Goal: Find specific page/section

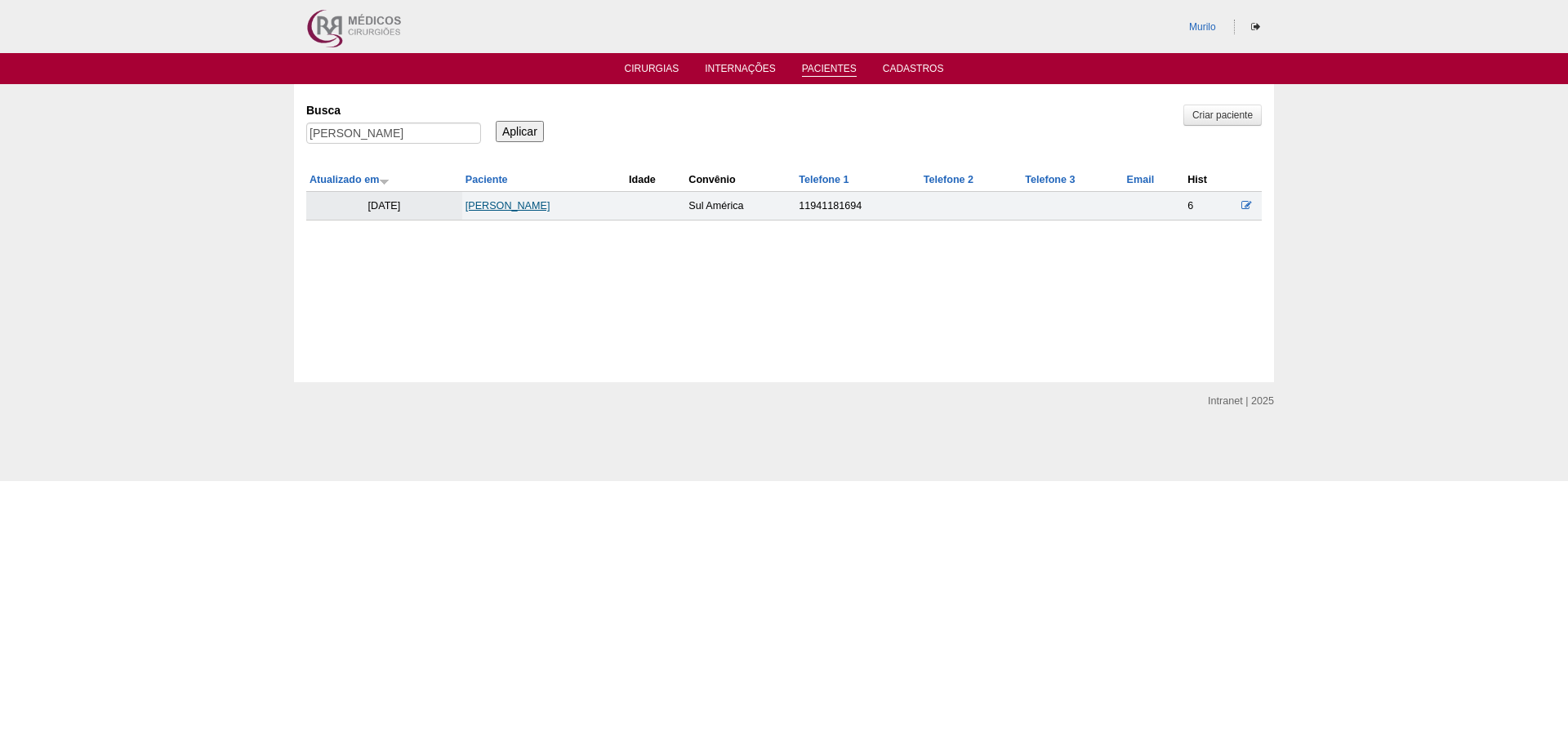
click at [491, 209] on link "THAYSE OLIVEIRA DE SOUSA" at bounding box center [508, 205] width 85 height 11
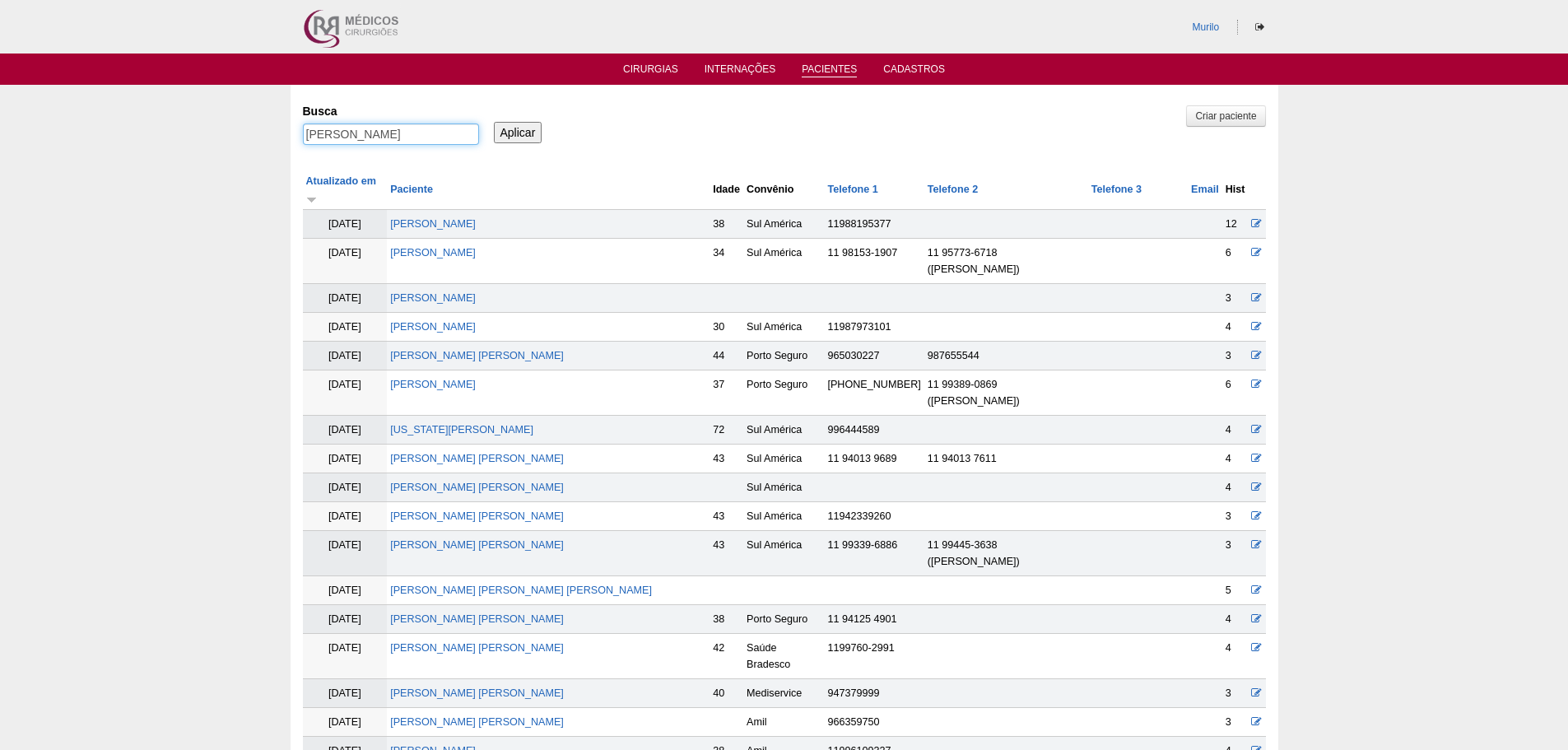
click at [360, 137] on input "[PERSON_NAME]" at bounding box center [391, 134] width 176 height 21
paste input "JOICE PAVLAK OLIVEIR"
type input "JOICE PAVLAK OLIVEIRA"
click at [494, 122] on input "Aplicar" at bounding box center [518, 132] width 48 height 21
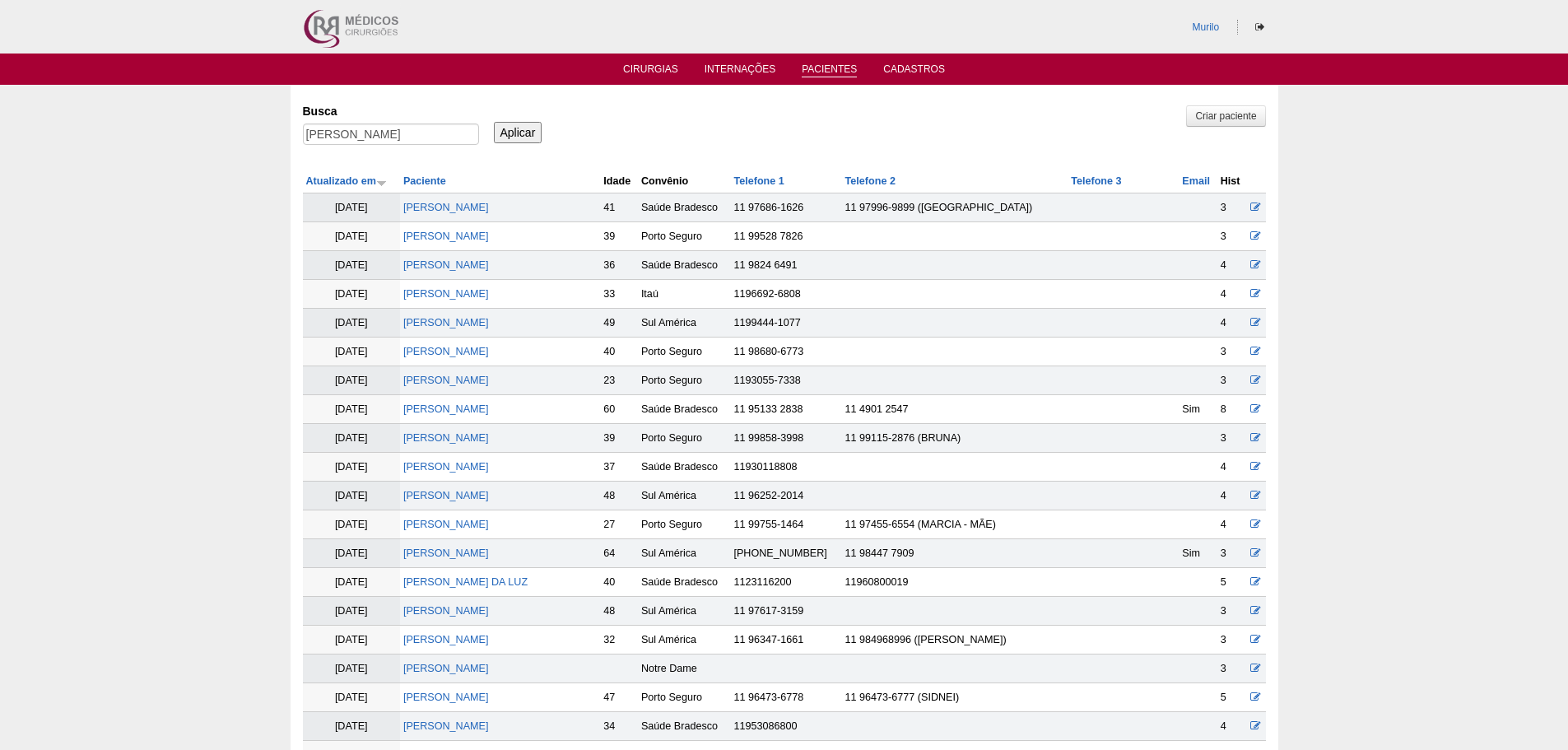
scroll to position [812, 0]
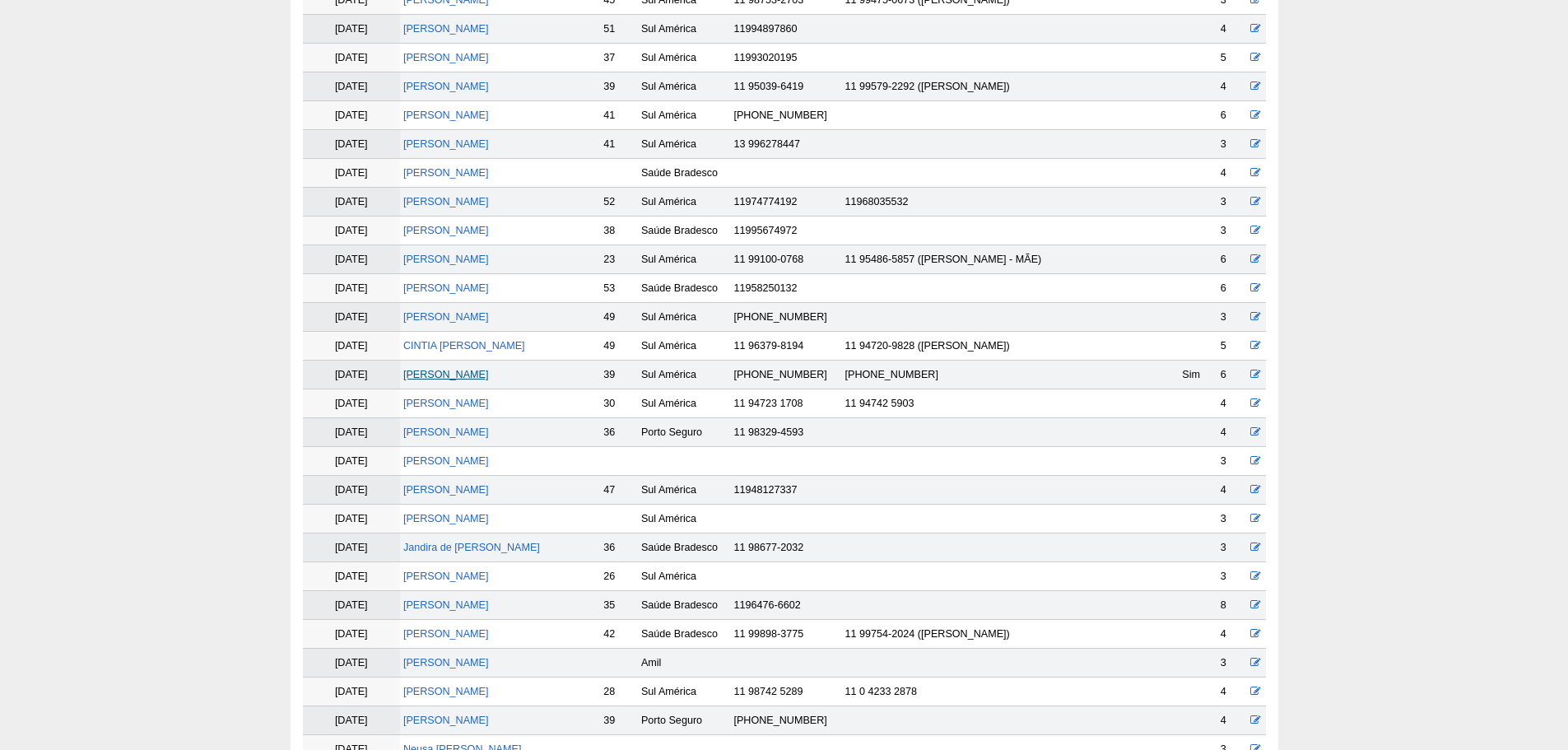
click at [426, 379] on link "JOICE PAVLAK OLIVEIRA" at bounding box center [446, 374] width 86 height 11
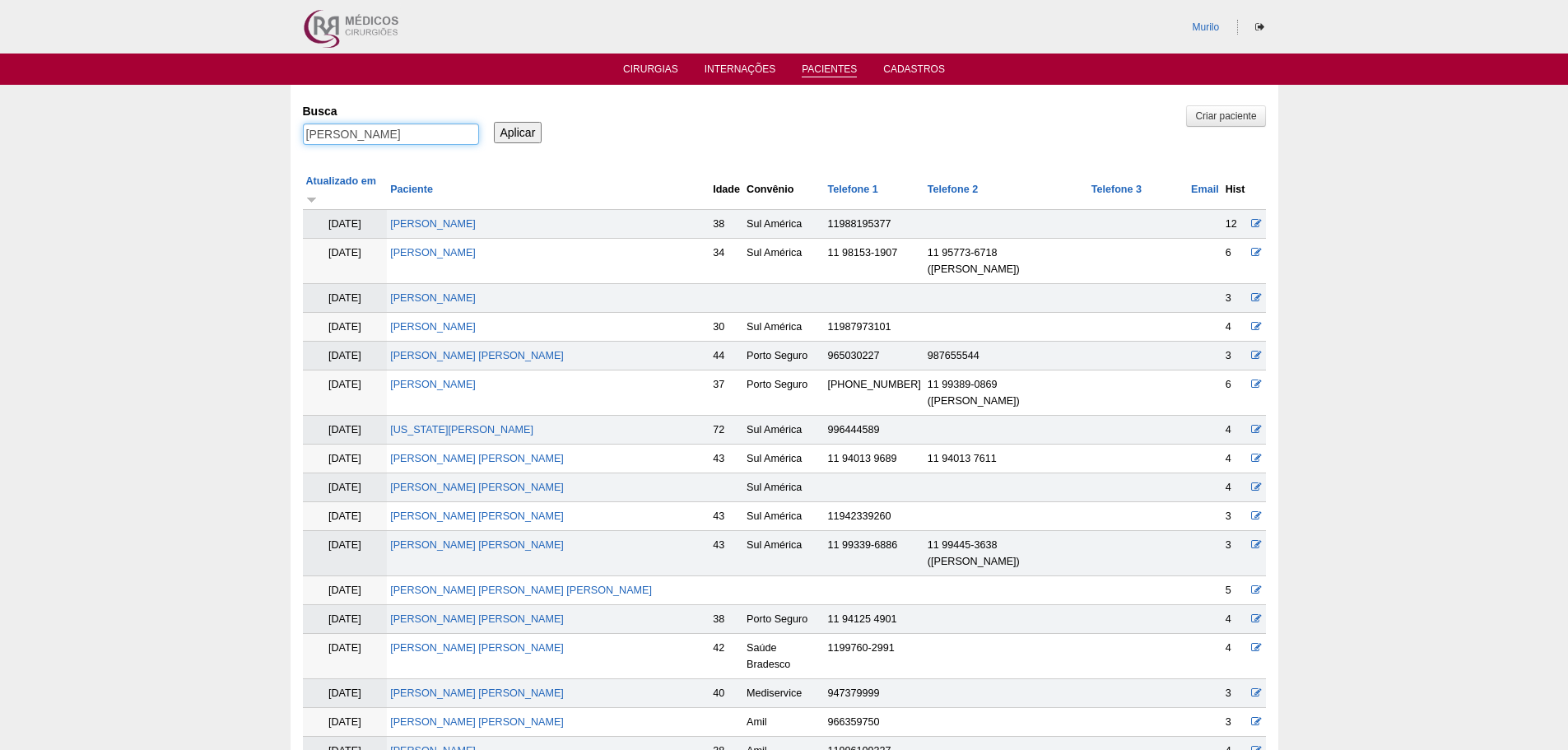
click at [392, 144] on input "[PERSON_NAME]" at bounding box center [391, 134] width 176 height 21
paste input "[PERSON_NAME]"
type input "[PERSON_NAME]"
click at [494, 122] on input "Aplicar" at bounding box center [518, 132] width 48 height 21
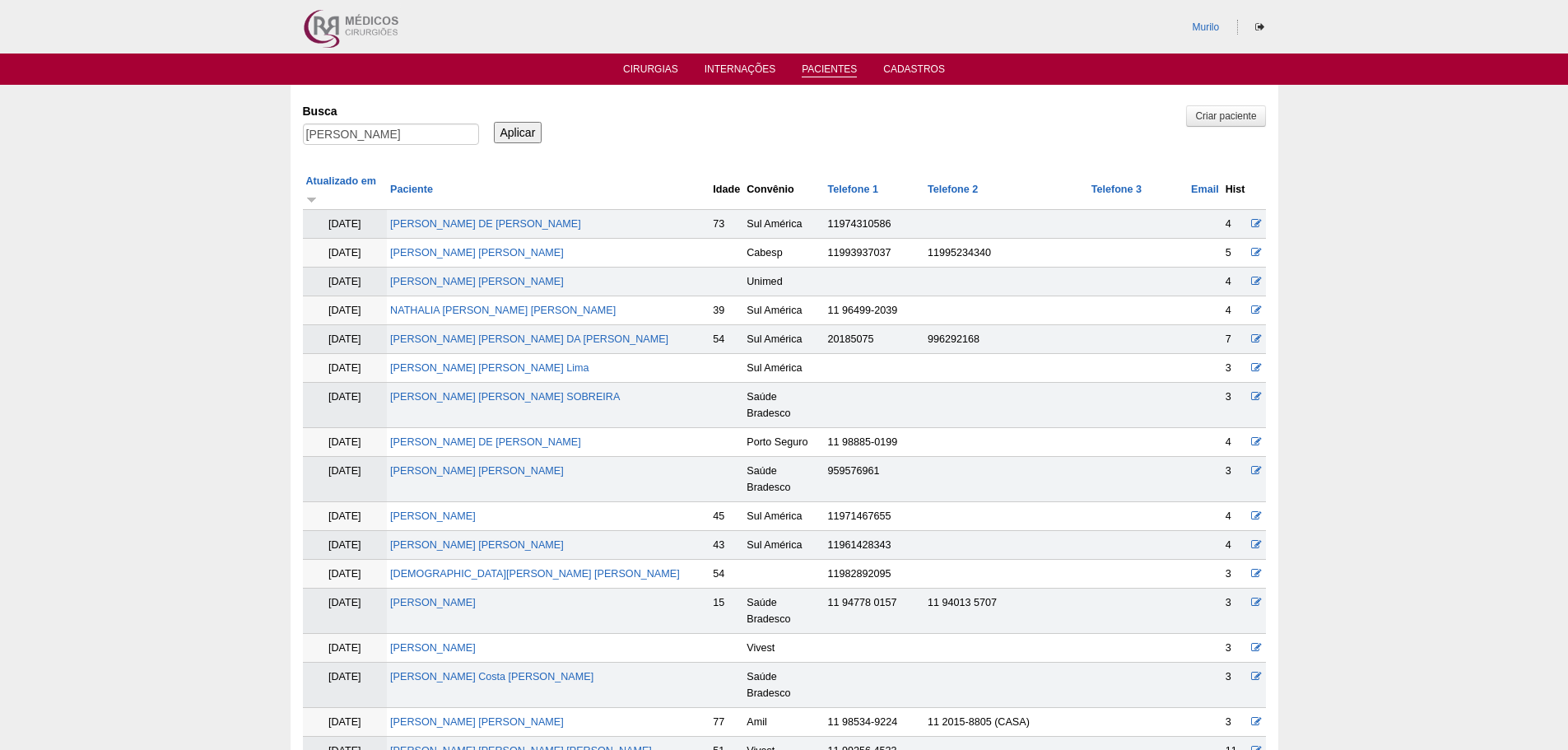
scroll to position [11, 0]
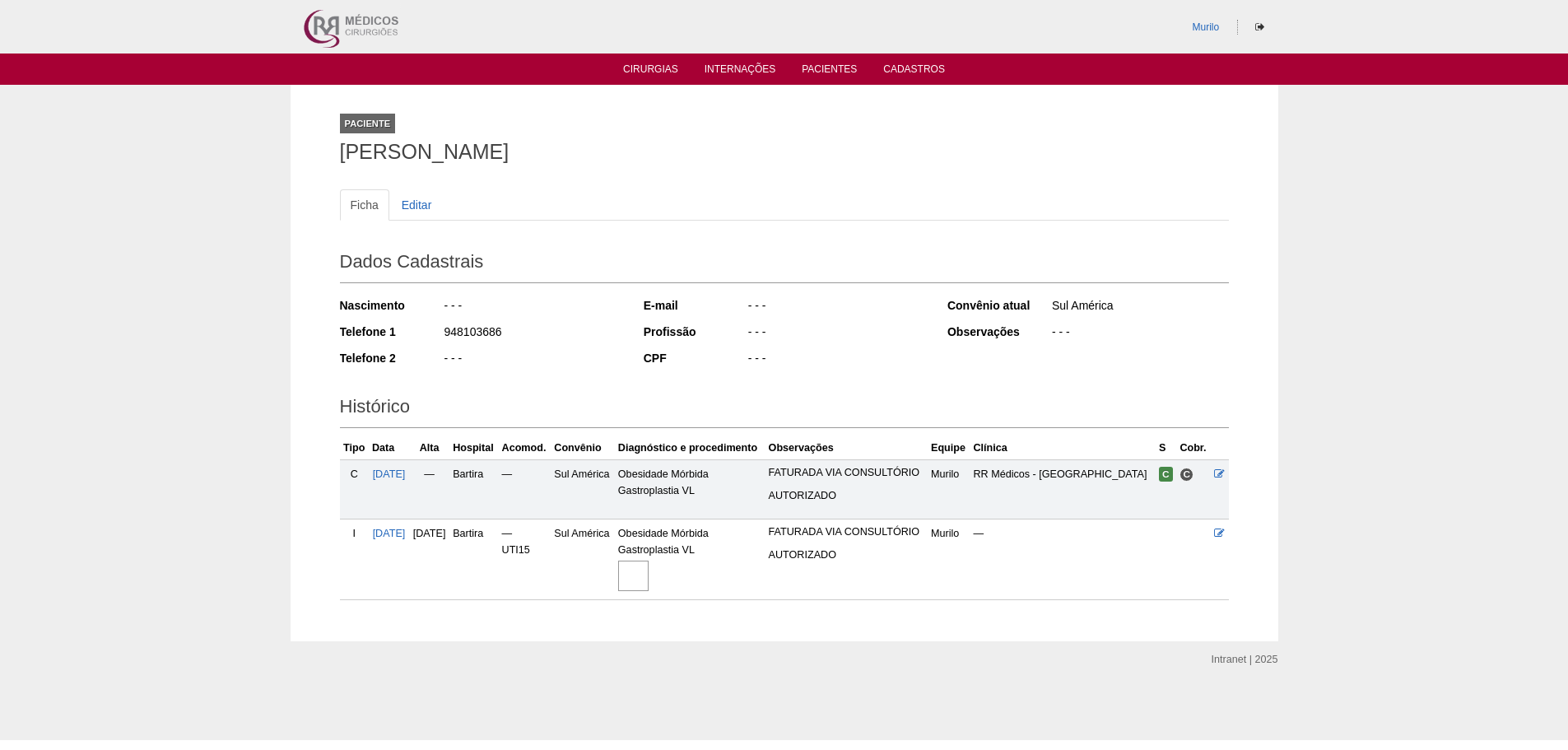
scroll to position [20, 0]
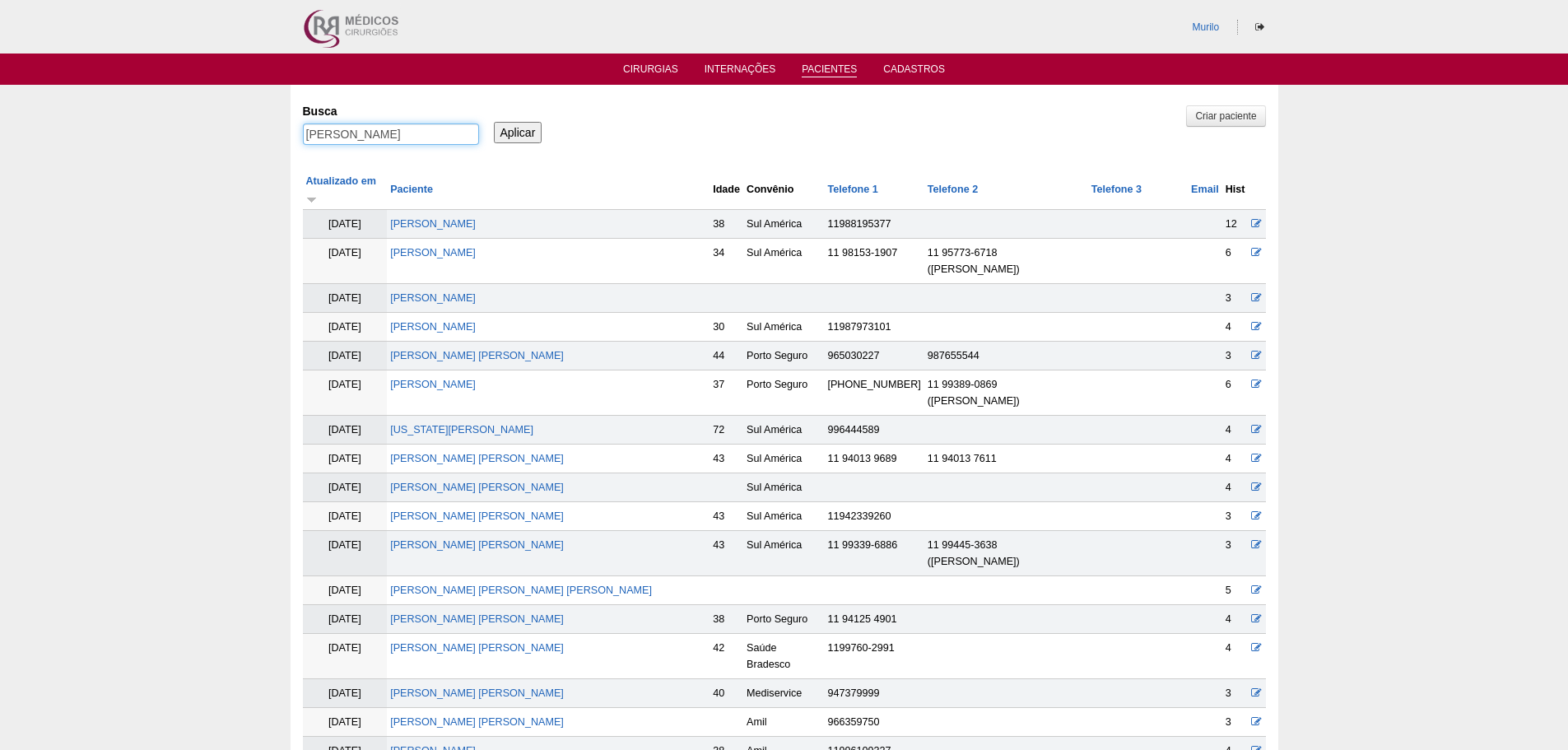
click at [316, 129] on input "[PERSON_NAME]" at bounding box center [391, 134] width 176 height 21
paste input "ESSICA CANGUSSU ROCHA"
type input "JESSICA CANGUSSU ROCHA"
click at [494, 122] on input "Aplicar" at bounding box center [518, 132] width 48 height 21
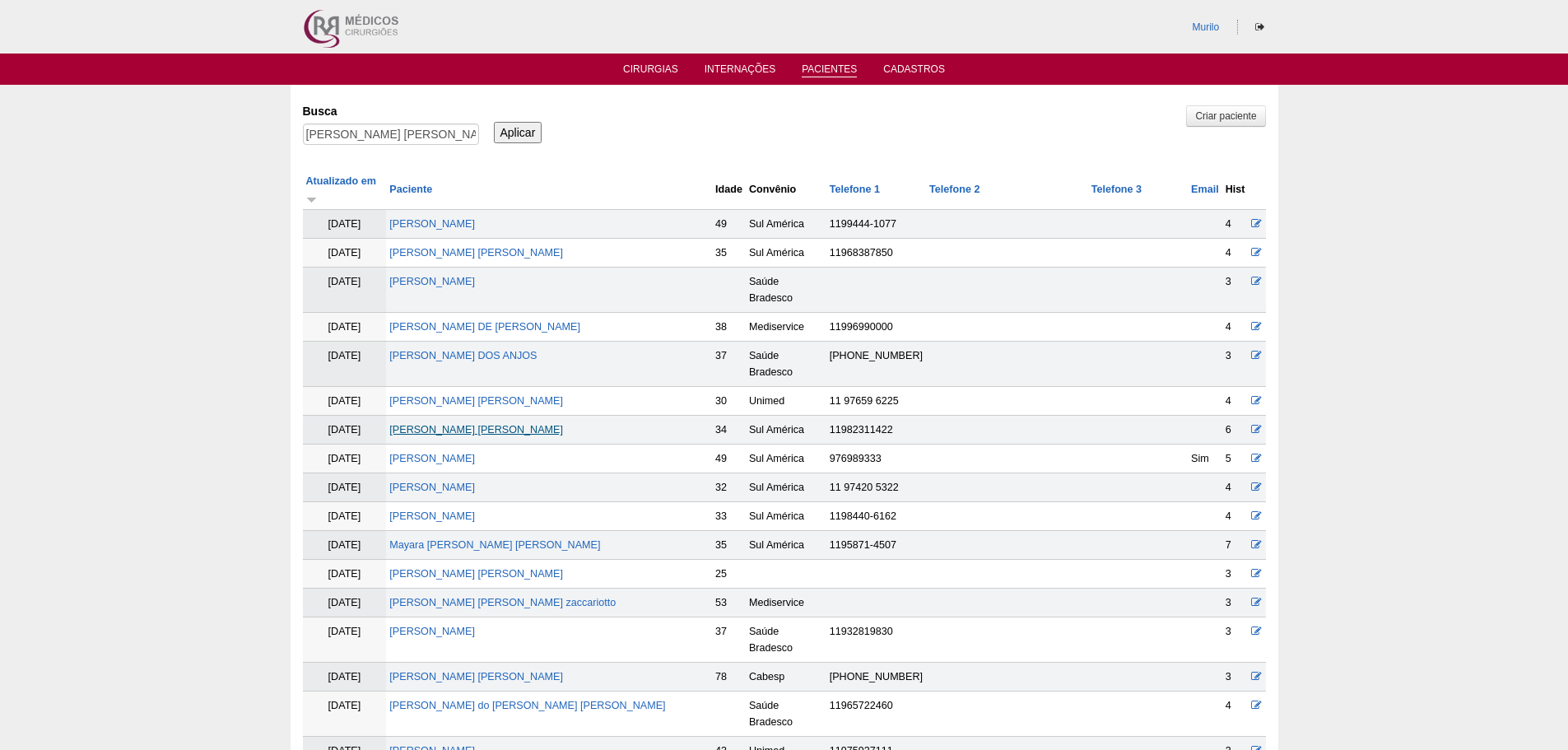
click at [454, 424] on link "[PERSON_NAME] [PERSON_NAME]" at bounding box center [476, 429] width 174 height 11
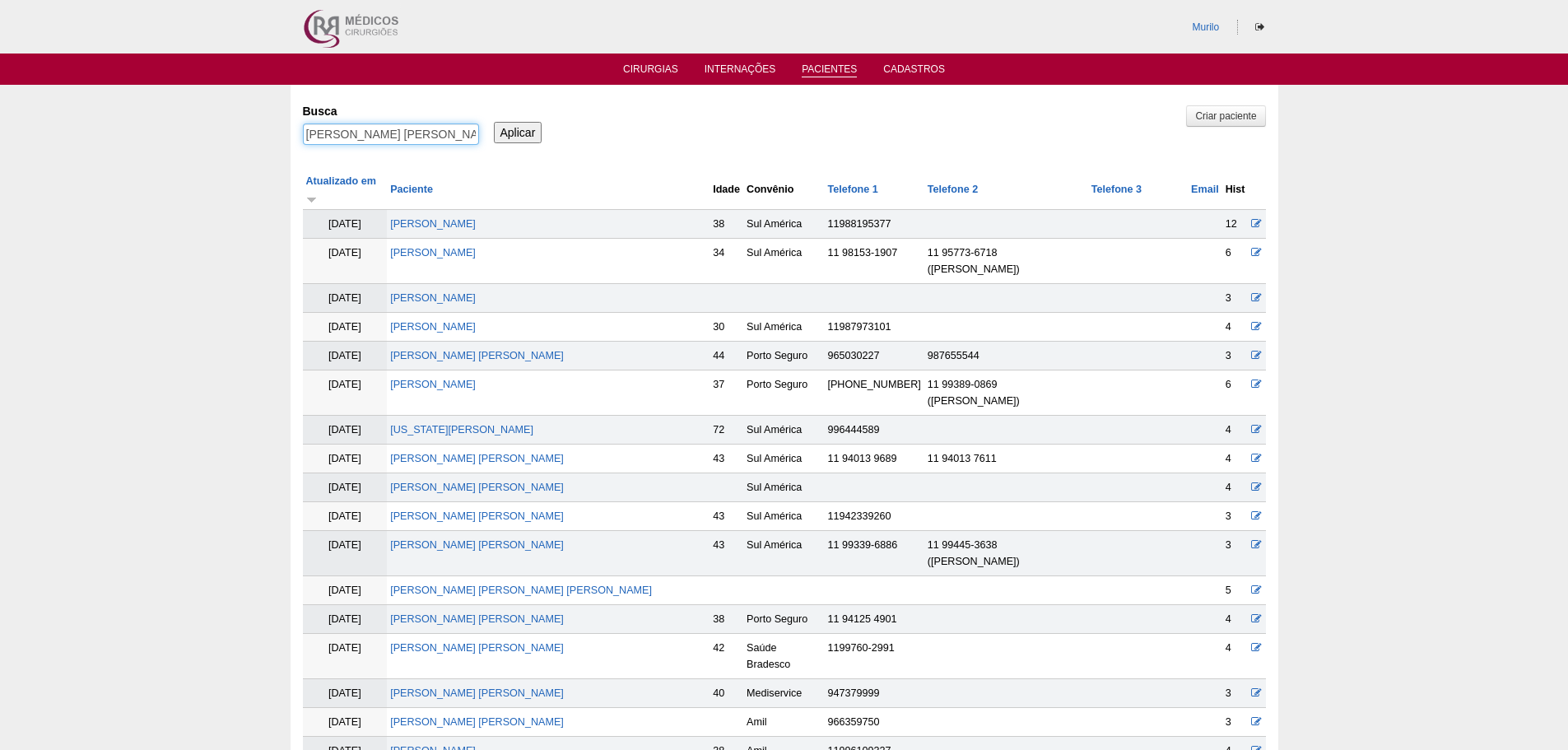
click at [383, 130] on input "JESSICA CANGUSSU ROCHA" at bounding box center [391, 134] width 176 height 21
paste input "[PERSON_NAME] [PERSON_NAME]"
type input "MARCIO ANTONIO DE BASTIANI"
click at [494, 122] on input "Aplicar" at bounding box center [518, 132] width 48 height 21
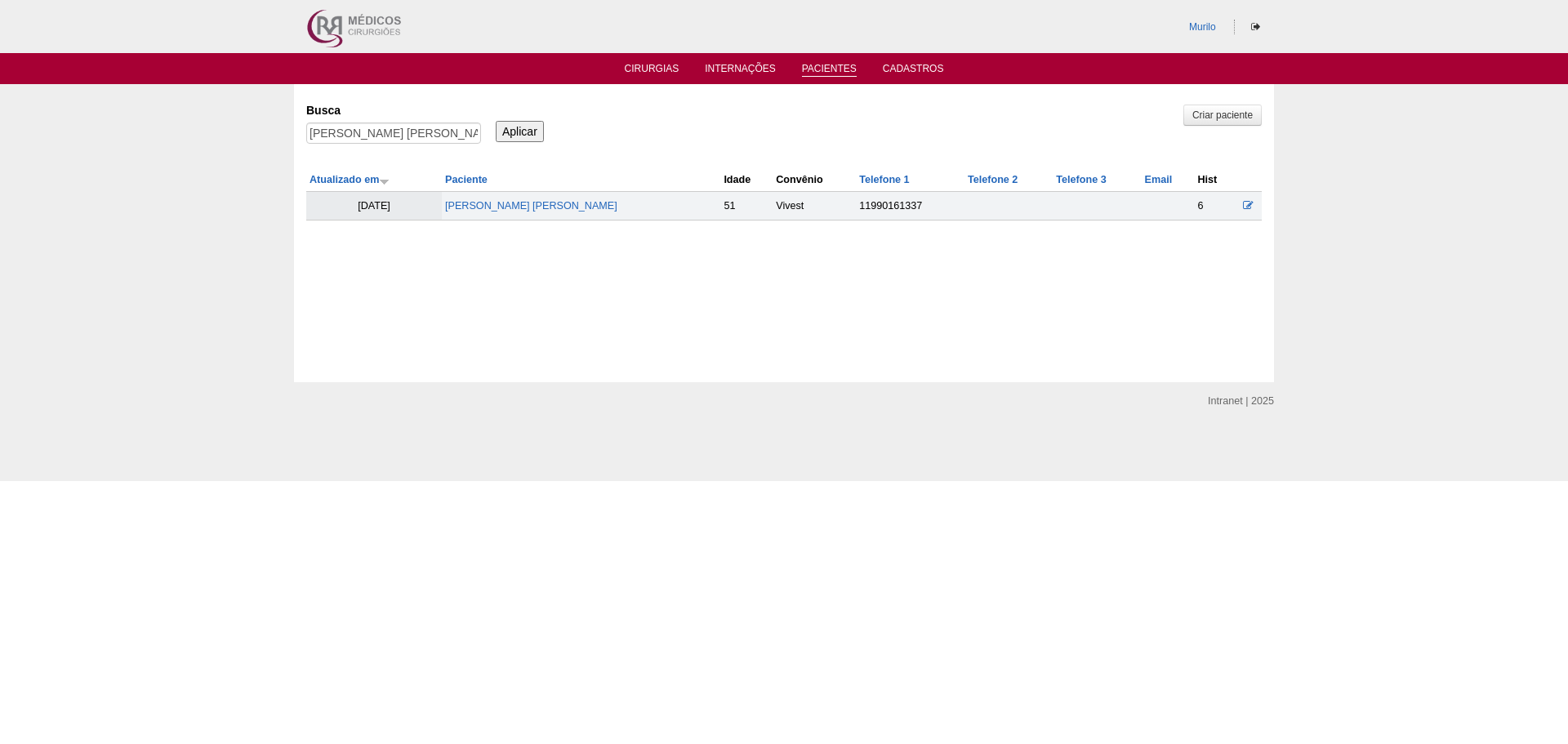
click at [521, 213] on td "[PERSON_NAME] [PERSON_NAME]" at bounding box center [581, 206] width 278 height 29
click at [541, 199] on td "[PERSON_NAME] [PERSON_NAME]" at bounding box center [581, 206] width 278 height 29
click at [587, 206] on link "[PERSON_NAME] [PERSON_NAME]" at bounding box center [531, 205] width 172 height 11
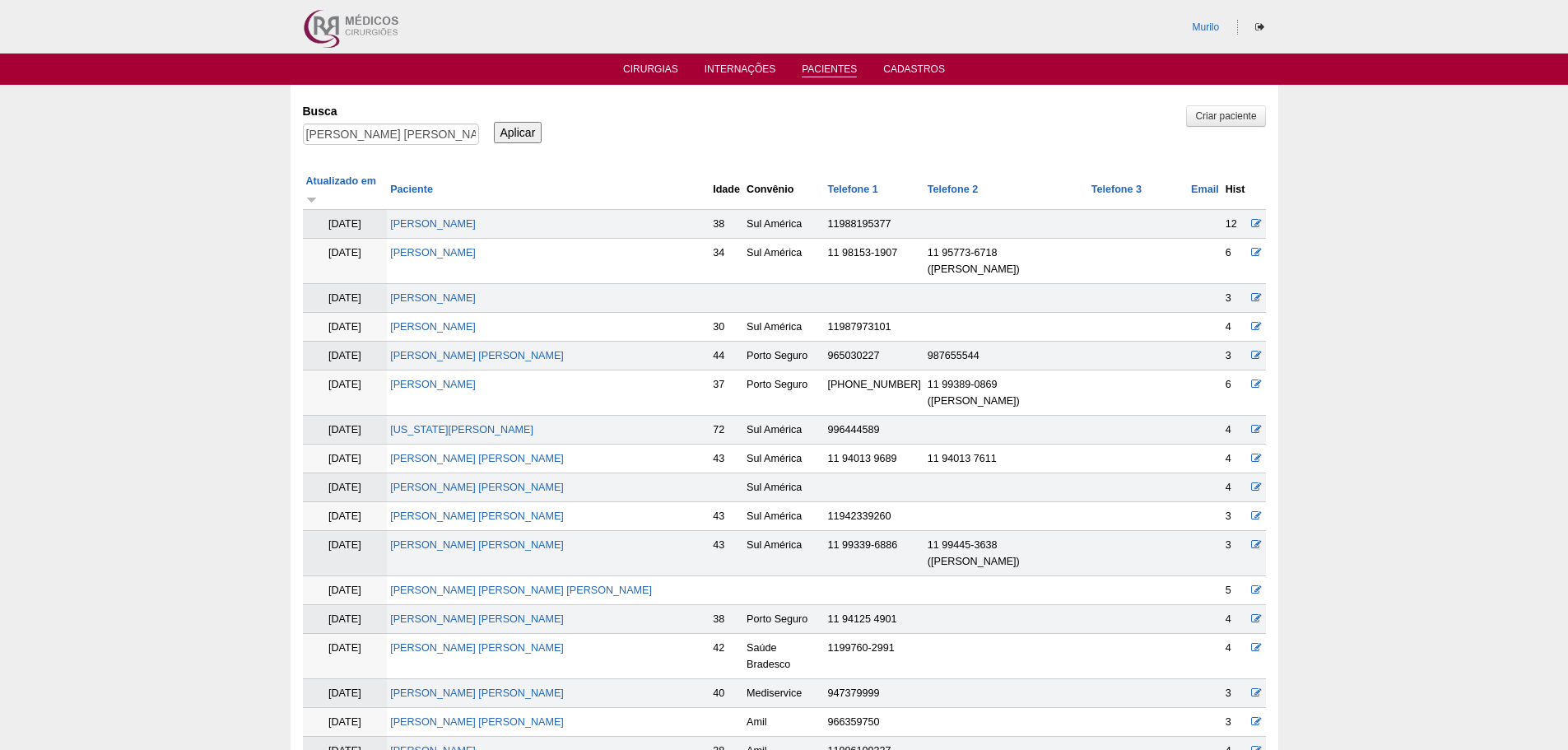
click at [467, 150] on div "MARCIO ANTONIO DE BASTIANI" at bounding box center [391, 138] width 176 height 30
click at [456, 131] on input "MARCIO ANTONIO DE BASTIANI" at bounding box center [391, 134] width 176 height 21
paste input "ADRIANA MOYA ANICIO"
type input "ADRIANA MOYA ANICIO"
click at [494, 122] on input "Aplicar" at bounding box center [518, 132] width 48 height 21
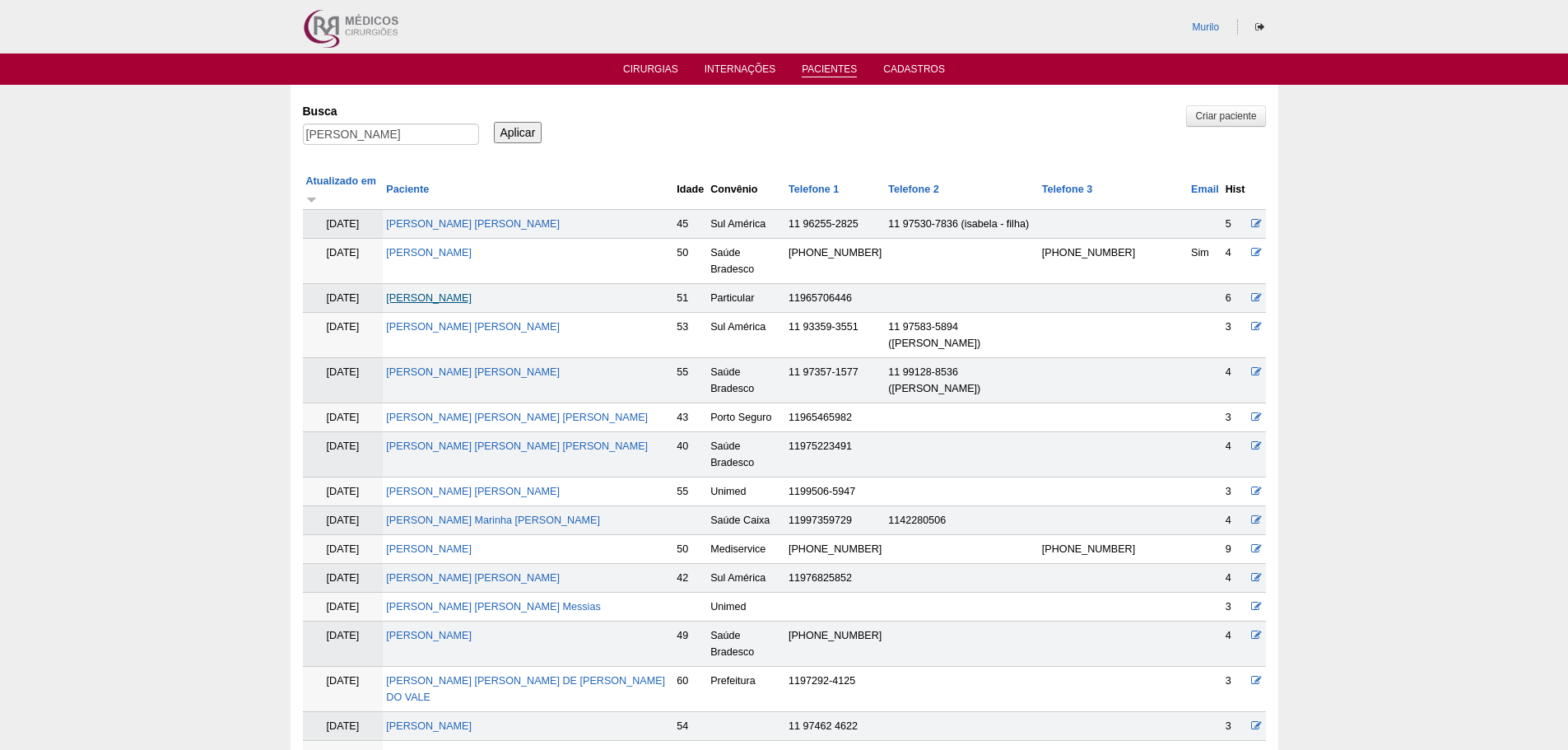
click at [445, 292] on link "[PERSON_NAME]" at bounding box center [429, 297] width 86 height 11
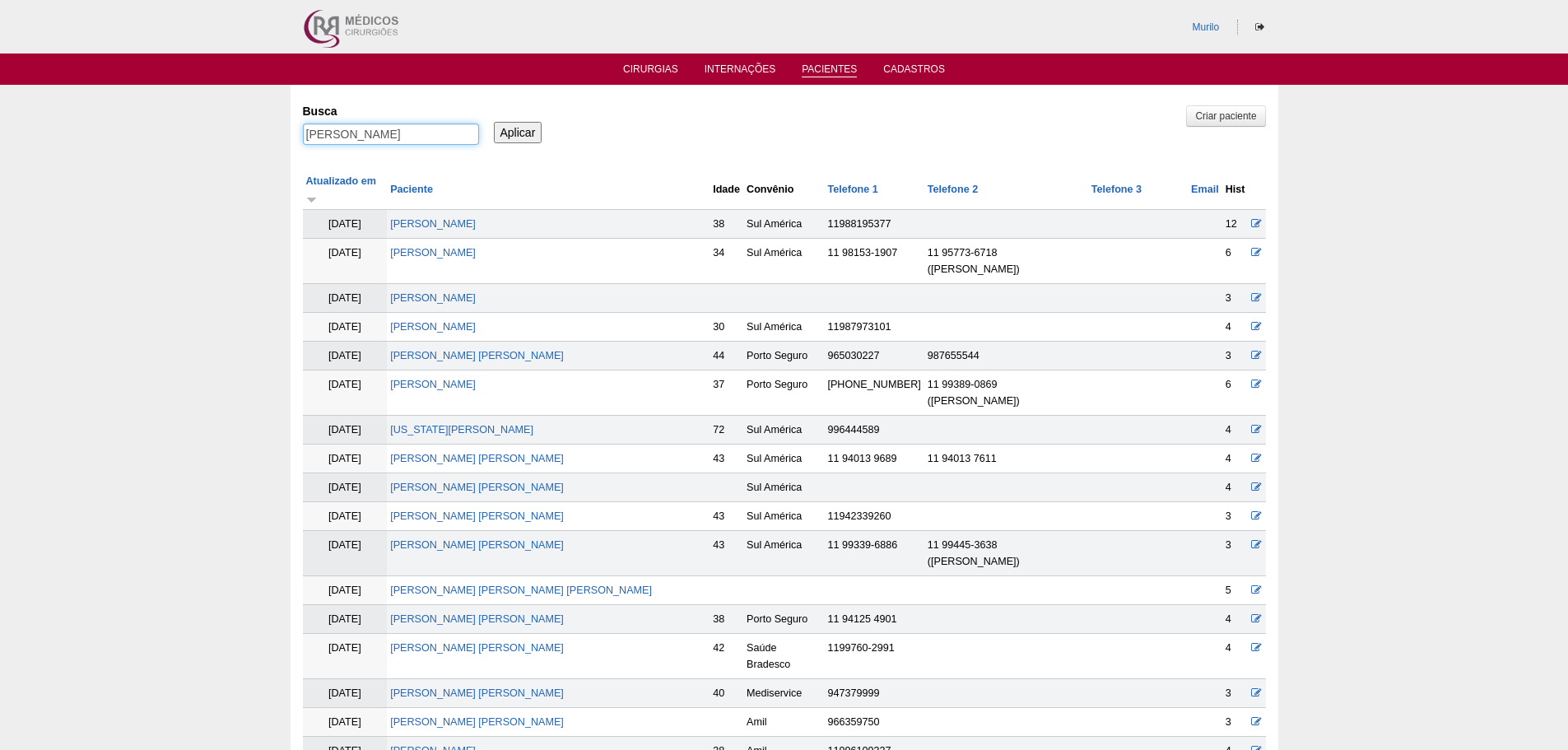
click at [424, 131] on input "ADRIANA MOYA ANICIO" at bounding box center [391, 134] width 176 height 21
paste input "ndre Luiz Martins da Silva"
type input "Andre Luiz Martins da Silva"
click at [494, 122] on input "Aplicar" at bounding box center [518, 132] width 48 height 21
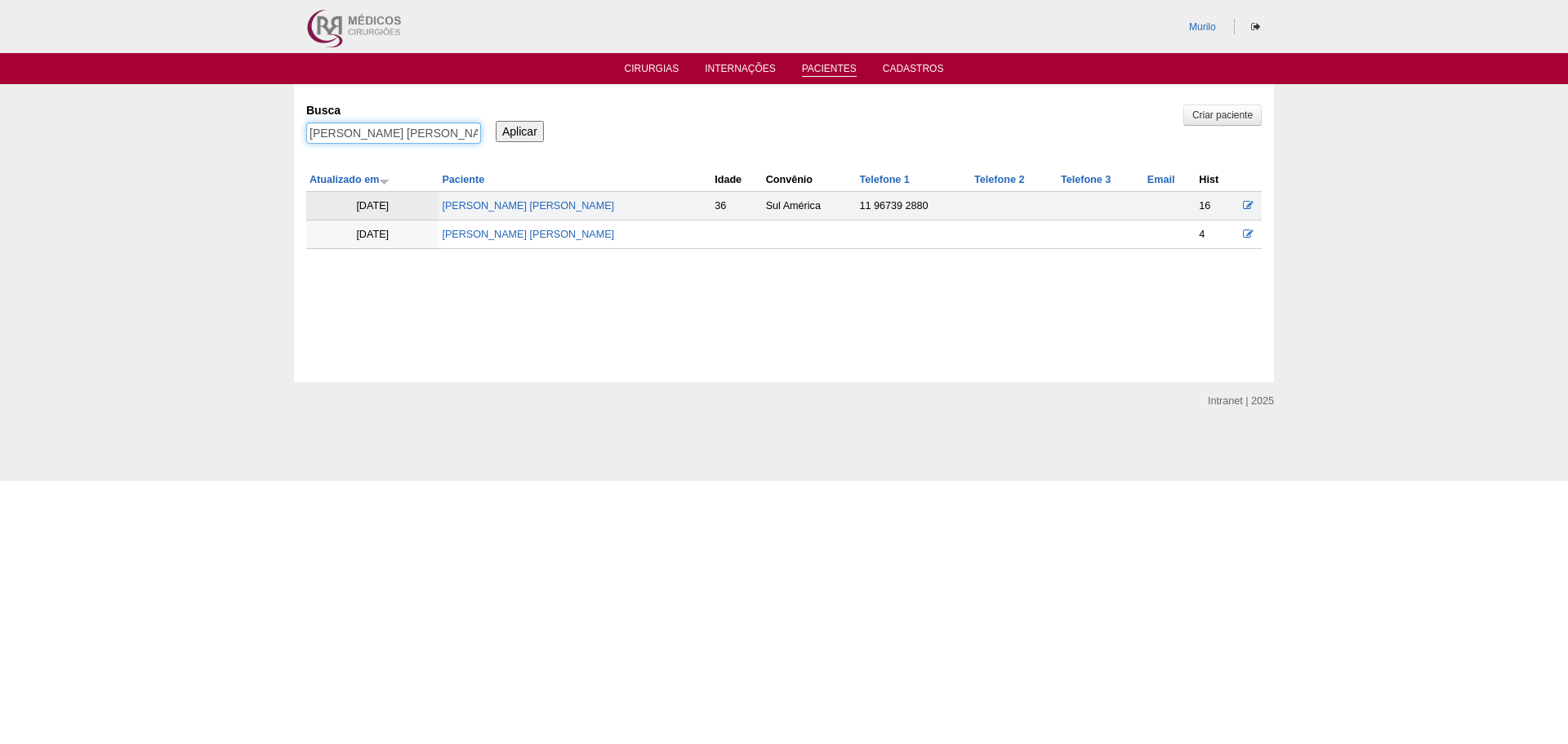
click at [421, 130] on input "[PERSON_NAME] [PERSON_NAME]" at bounding box center [393, 133] width 175 height 21
click at [552, 204] on link "[PERSON_NAME] [PERSON_NAME]" at bounding box center [528, 205] width 172 height 11
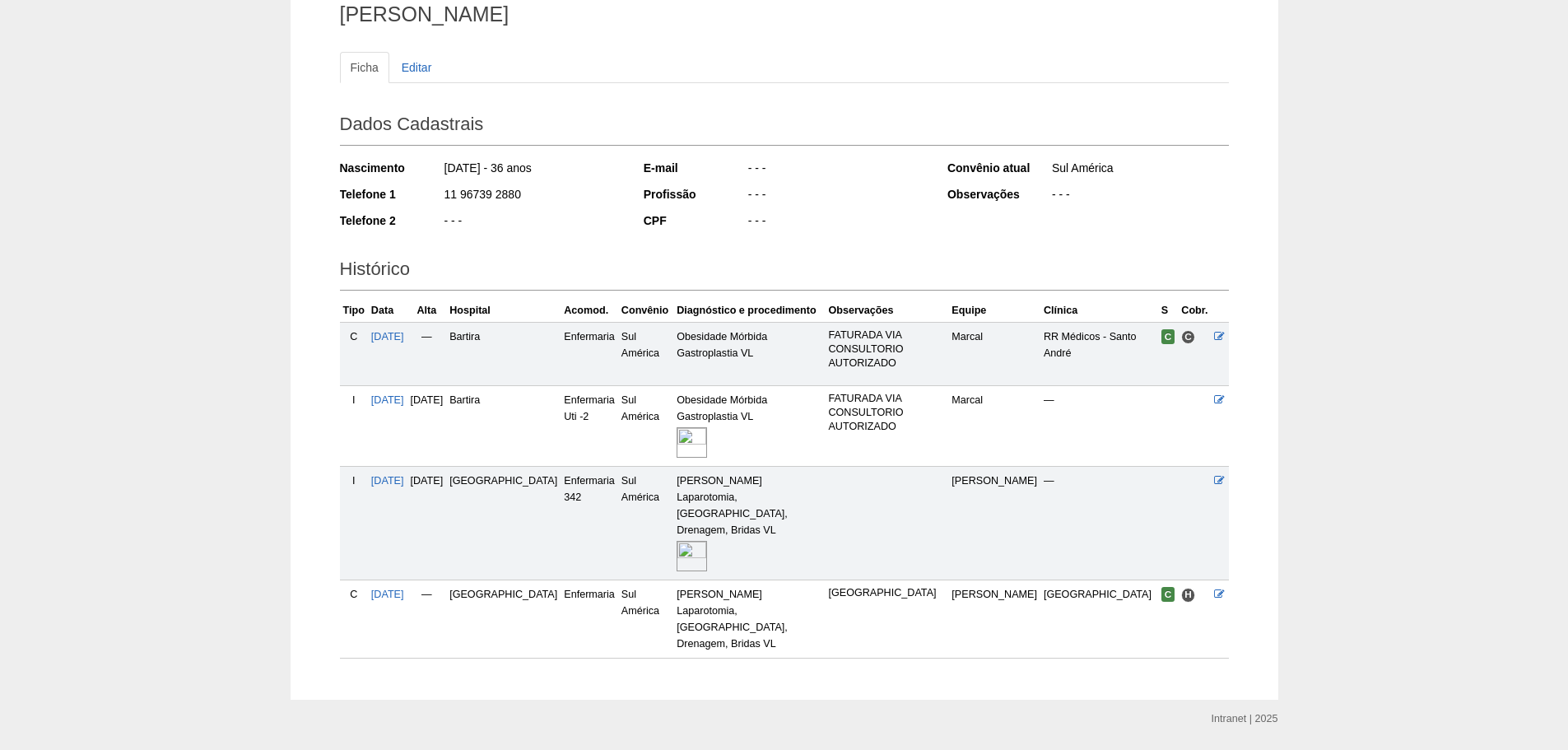
scroll to position [154, 0]
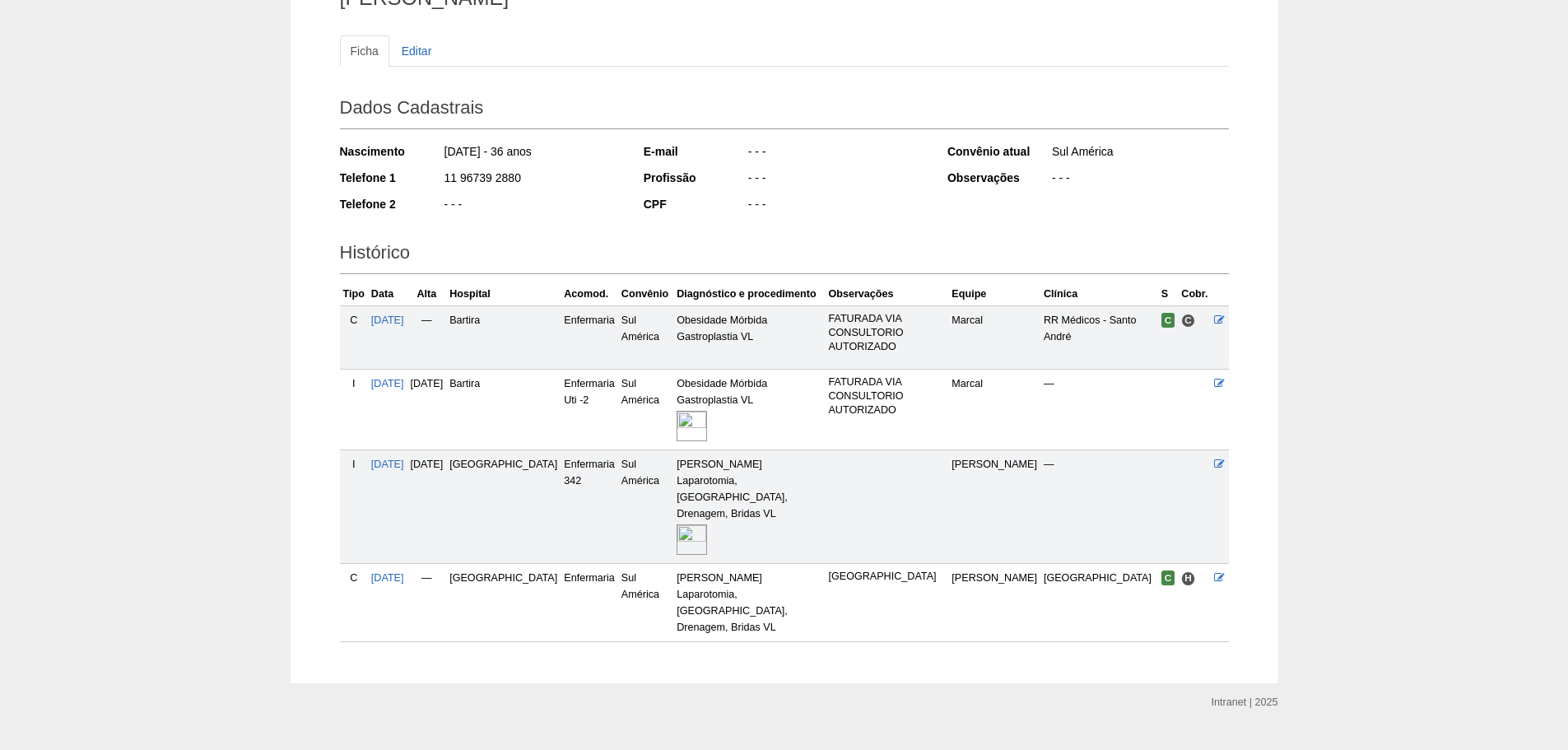
click at [677, 524] on img at bounding box center [692, 539] width 31 height 31
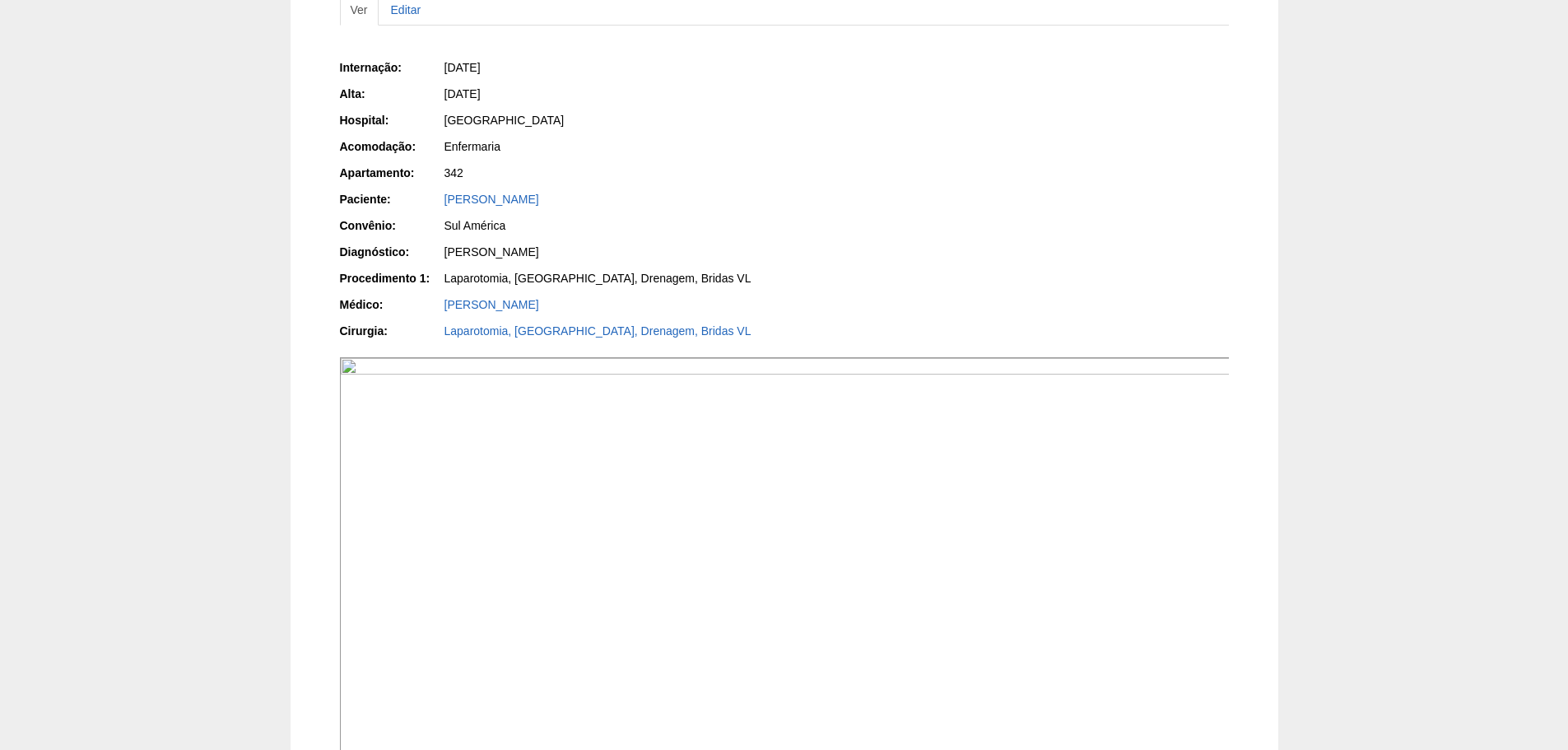
scroll to position [412, 0]
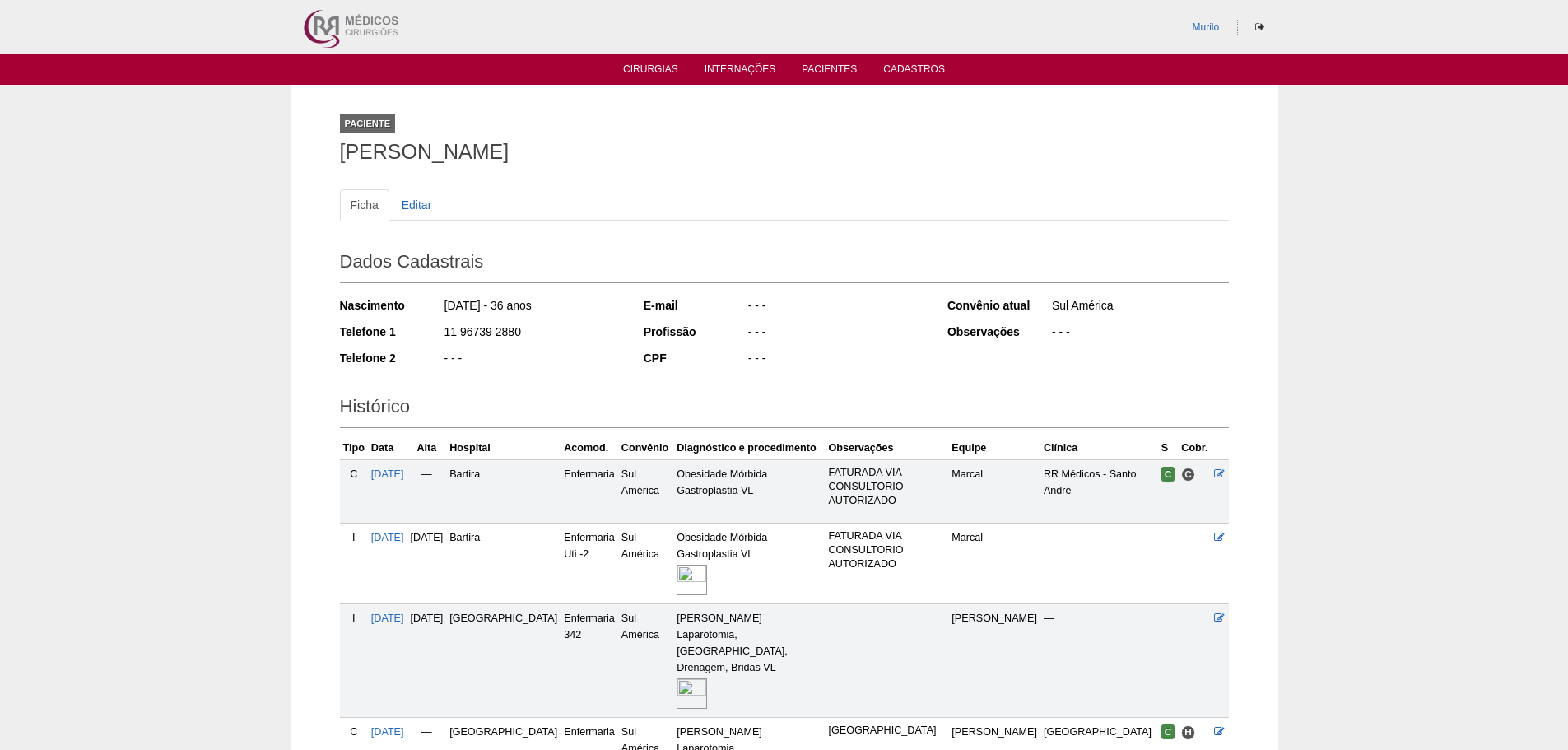
scroll to position [154, 0]
